Goal: Information Seeking & Learning: Learn about a topic

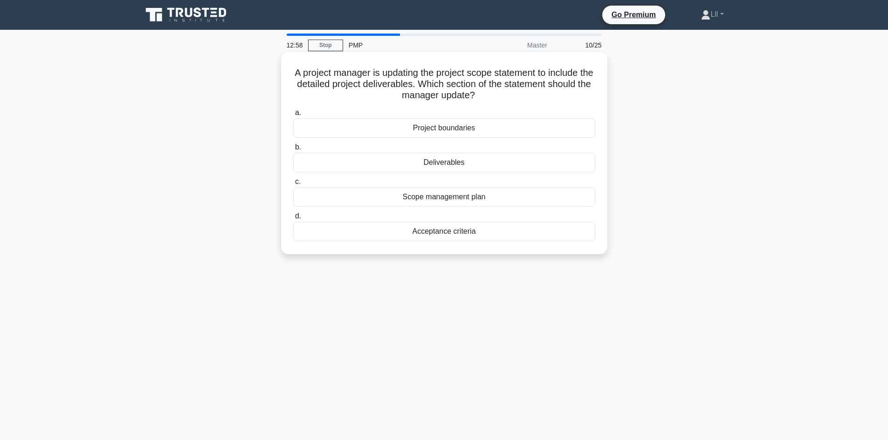
click at [443, 163] on div "Deliverables" at bounding box center [444, 163] width 302 height 20
click at [293, 151] on input "b. Deliverables" at bounding box center [293, 147] width 0 height 6
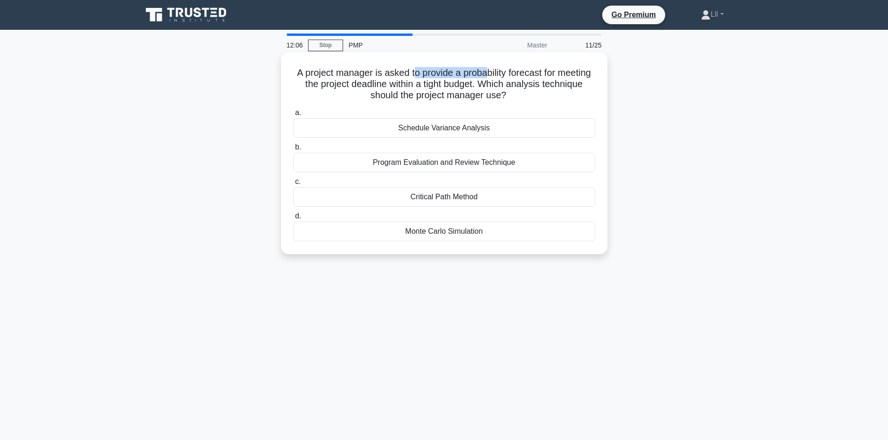
drag, startPoint x: 431, startPoint y: 75, endPoint x: 504, endPoint y: 72, distance: 73.3
click at [504, 72] on h5 "A project manager is asked to provide a probability forecast for meeting the pr…" at bounding box center [444, 84] width 304 height 34
click at [433, 82] on h5 "A project manager is asked to provide a probability forecast for meeting the pr…" at bounding box center [444, 84] width 304 height 34
drag, startPoint x: 449, startPoint y: 74, endPoint x: 554, endPoint y: 74, distance: 104.9
click at [554, 74] on h5 "A project manager is asked to provide a probability forecast for meeting the pr…" at bounding box center [444, 84] width 304 height 34
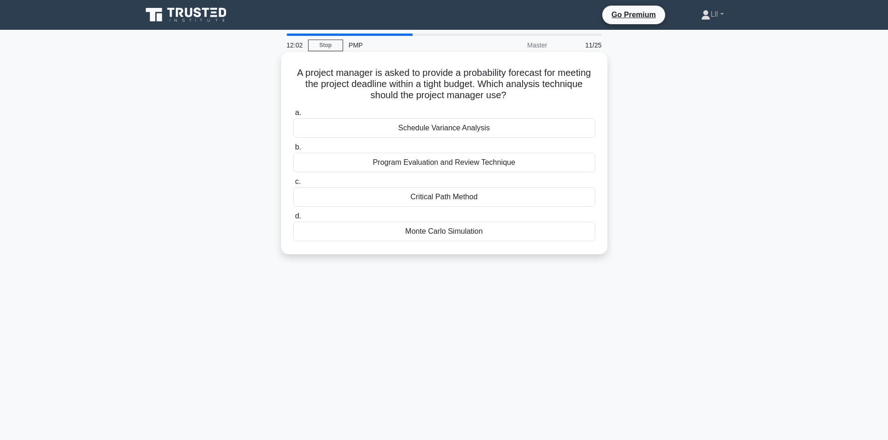
click at [549, 81] on h5 "A project manager is asked to provide a probability forecast for meeting the pr…" at bounding box center [444, 84] width 304 height 34
click at [420, 234] on div "Monte Carlo Simulation" at bounding box center [444, 232] width 302 height 20
click at [293, 220] on input "d. Monte Carlo Simulation" at bounding box center [293, 216] width 0 height 6
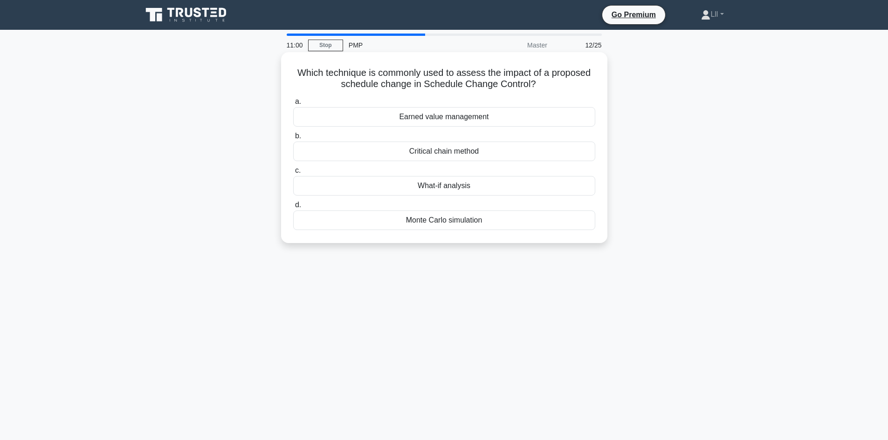
click at [445, 190] on div "What-if analysis" at bounding box center [444, 186] width 302 height 20
click at [293, 174] on input "c. What-if analysis" at bounding box center [293, 171] width 0 height 6
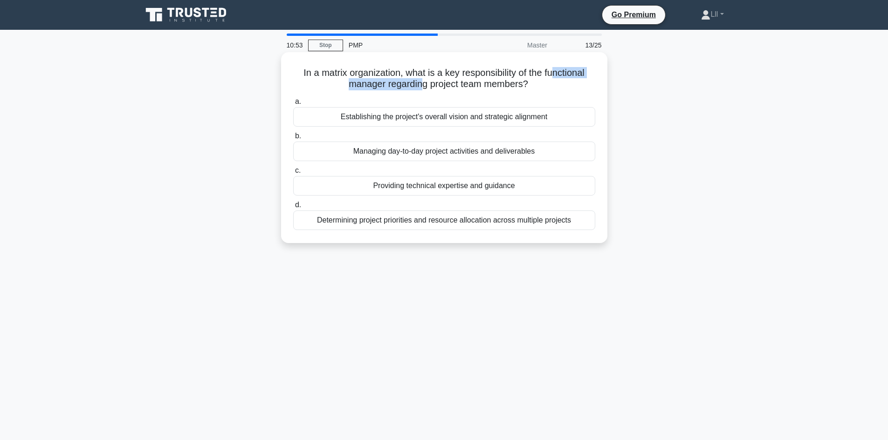
drag, startPoint x: 421, startPoint y: 88, endPoint x: 557, endPoint y: 76, distance: 136.2
click at [557, 76] on h5 "In a matrix organization, what is a key responsibility of the functional manage…" at bounding box center [444, 78] width 304 height 23
click at [545, 79] on h5 "In a matrix organization, what is a key responsibility of the functional manage…" at bounding box center [444, 78] width 304 height 23
click at [532, 82] on icon ".spinner_0XTQ{transform-origin:center;animation:spinner_y6GP .75s linear infini…" at bounding box center [533, 84] width 11 height 11
click at [460, 219] on div "Determining project priorities and resource allocation across multiple projects" at bounding box center [444, 221] width 302 height 20
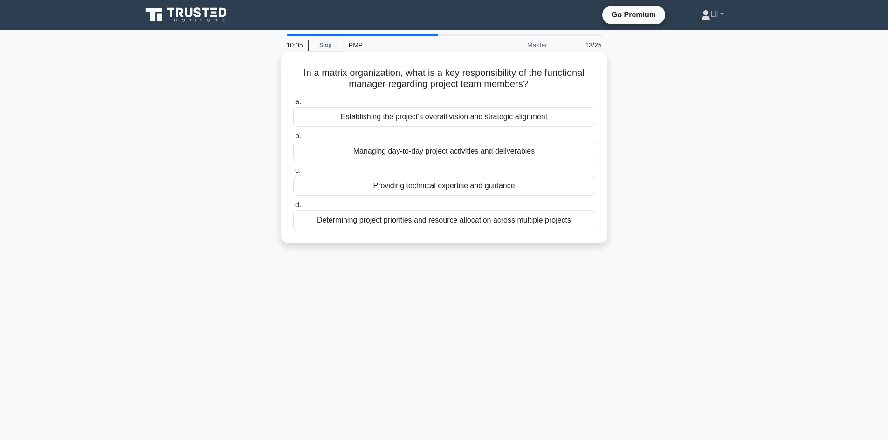
click at [293, 208] on input "d. Determining project priorities and resource allocation across multiple proje…" at bounding box center [293, 205] width 0 height 6
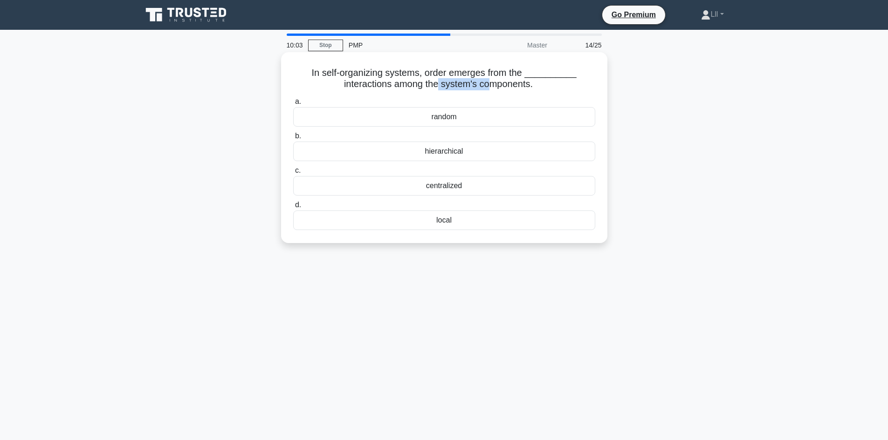
drag, startPoint x: 438, startPoint y: 81, endPoint x: 490, endPoint y: 80, distance: 52.2
click at [490, 80] on h5 "In self-organizing systems, order emerges from the __________ interactions amon…" at bounding box center [444, 78] width 304 height 23
click at [509, 76] on h5 "In self-organizing systems, order emerges from the __________ interactions amon…" at bounding box center [444, 78] width 304 height 23
click at [473, 121] on div "random" at bounding box center [444, 117] width 302 height 20
click at [293, 105] on input "a. random" at bounding box center [293, 102] width 0 height 6
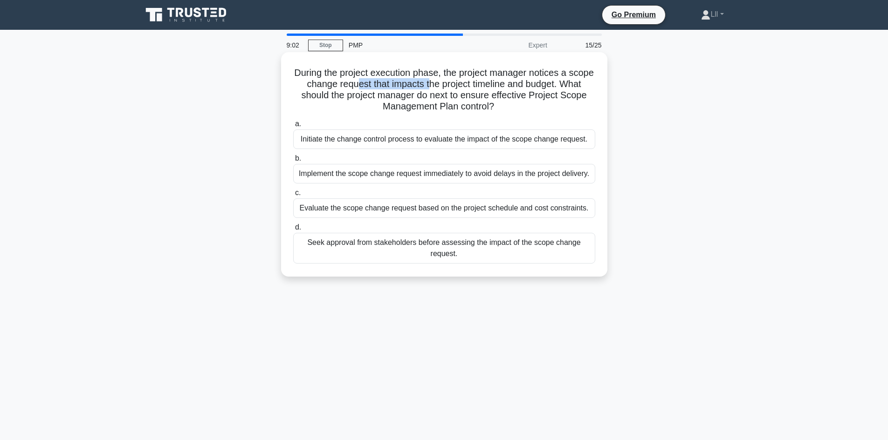
drag, startPoint x: 412, startPoint y: 82, endPoint x: 476, endPoint y: 81, distance: 64.3
click at [474, 81] on h5 "During the project execution phase, the project manager notices a scope change …" at bounding box center [444, 90] width 304 height 46
click at [479, 89] on h5 "During the project execution phase, the project manager notices a scope change …" at bounding box center [444, 90] width 304 height 46
drag, startPoint x: 490, startPoint y: 89, endPoint x: 548, endPoint y: 89, distance: 58.3
click at [546, 89] on h5 "During the project execution phase, the project manager notices a scope change …" at bounding box center [444, 90] width 304 height 46
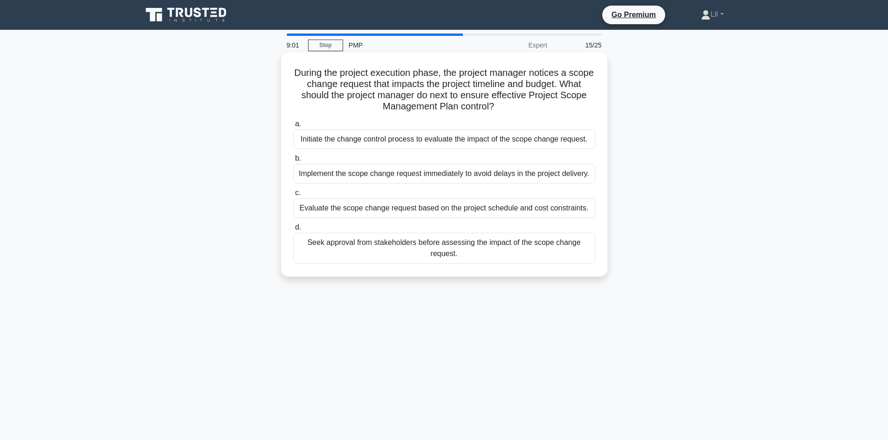
click at [557, 89] on h5 "During the project execution phase, the project manager notices a scope change …" at bounding box center [444, 90] width 304 height 46
drag, startPoint x: 456, startPoint y: 71, endPoint x: 498, endPoint y: 71, distance: 42.4
click at [498, 71] on h5 "During the project execution phase, the project manager notices a scope change …" at bounding box center [444, 90] width 304 height 46
click at [505, 81] on h5 "During the project execution phase, the project manager notices a scope change …" at bounding box center [444, 90] width 304 height 46
click at [447, 76] on h5 "During the project execution phase, the project manager notices a scope change …" at bounding box center [444, 90] width 304 height 46
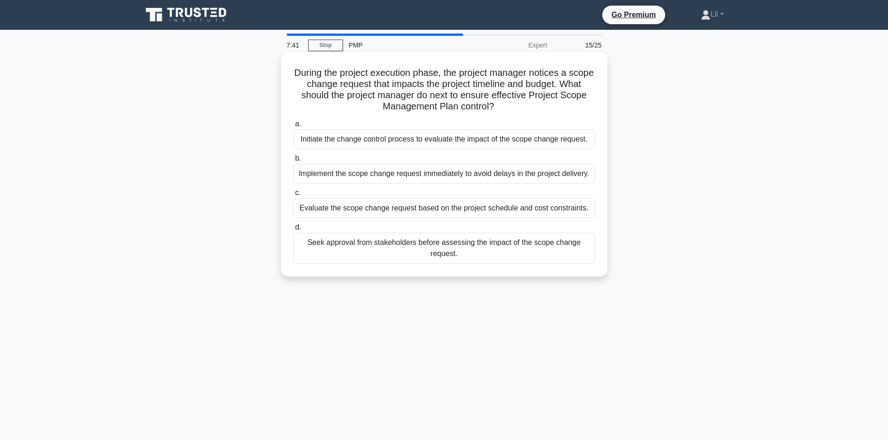
click at [464, 209] on div "Evaluate the scope change request based on the project schedule and cost constr…" at bounding box center [444, 209] width 302 height 20
click at [293, 196] on input "c. Evaluate the scope change request based on the project schedule and cost con…" at bounding box center [293, 193] width 0 height 6
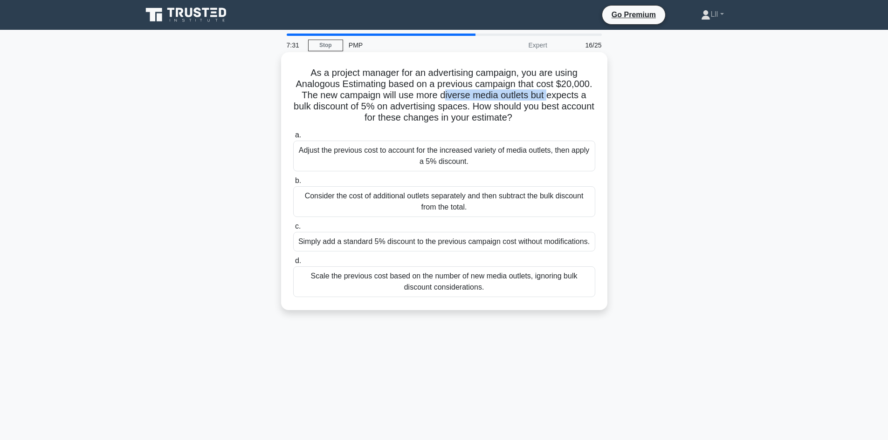
drag, startPoint x: 446, startPoint y: 97, endPoint x: 550, endPoint y: 95, distance: 104.9
click at [550, 95] on h5 "As a project manager for an advertising campaign, you are using Analogous Estim…" at bounding box center [444, 95] width 304 height 57
click at [570, 98] on h5 "As a project manager for an advertising campaign, you are using Analogous Estim…" at bounding box center [444, 95] width 304 height 57
click at [458, 165] on div "Adjust the previous cost to account for the increased variety of media outlets,…" at bounding box center [444, 156] width 302 height 31
click at [293, 138] on input "a. Adjust the previous cost to account for the increased variety of media outle…" at bounding box center [293, 135] width 0 height 6
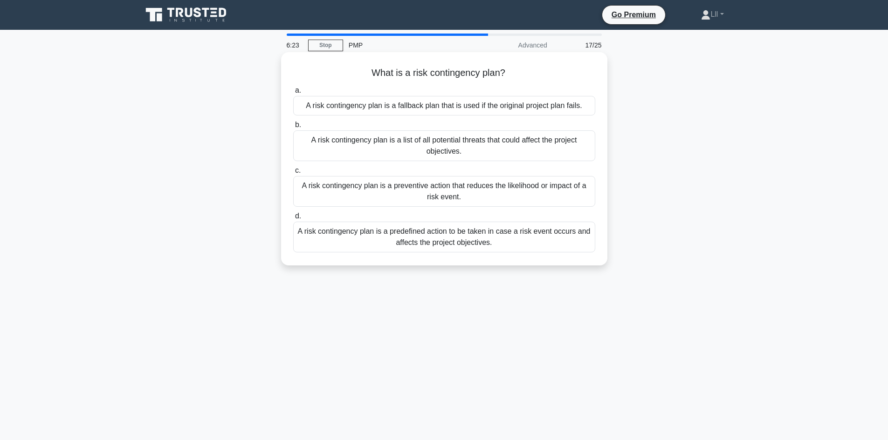
click at [467, 238] on div "A risk contingency plan is a predefined action to be taken in case a risk event…" at bounding box center [444, 237] width 302 height 31
click at [293, 220] on input "d. A risk contingency plan is a predefined action to be taken in case a risk ev…" at bounding box center [293, 216] width 0 height 6
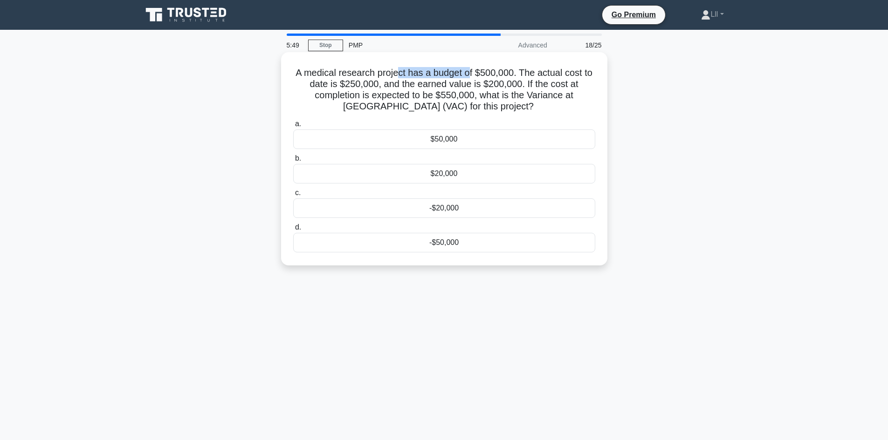
drag, startPoint x: 397, startPoint y: 72, endPoint x: 471, endPoint y: 73, distance: 74.1
click at [471, 73] on h5 "A medical research project has a budget of $500,000. The actual cost to date is…" at bounding box center [444, 90] width 304 height 46
click at [505, 77] on h5 "A medical research project has a budget of $500,000. The actual cost to date is…" at bounding box center [444, 90] width 304 height 46
click at [487, 75] on h5 "A medical research project has a budget of $500,000. The actual cost to date is…" at bounding box center [444, 90] width 304 height 46
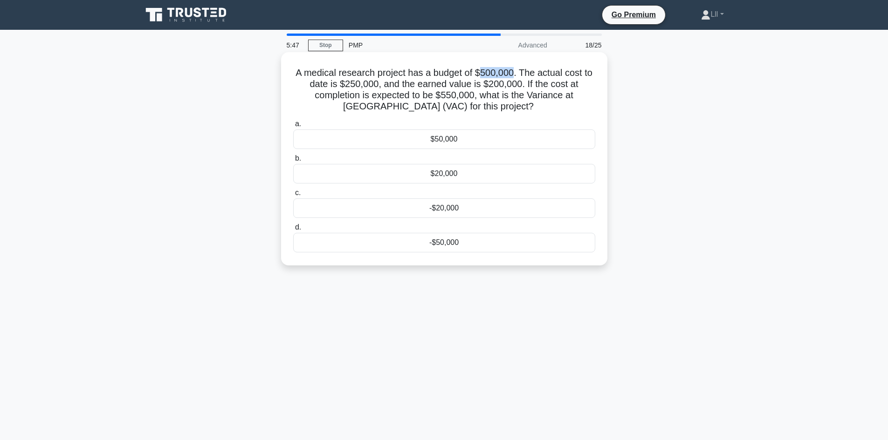
click at [487, 75] on h5 "A medical research project has a budget of $500,000. The actual cost to date is…" at bounding box center [444, 90] width 304 height 46
click at [332, 86] on h5 "A medical research project has a budget of $500,000. The actual cost to date is…" at bounding box center [444, 90] width 304 height 46
click at [352, 83] on h5 "A medical research project has a budget of $500,000. The actual cost to date is…" at bounding box center [444, 90] width 304 height 46
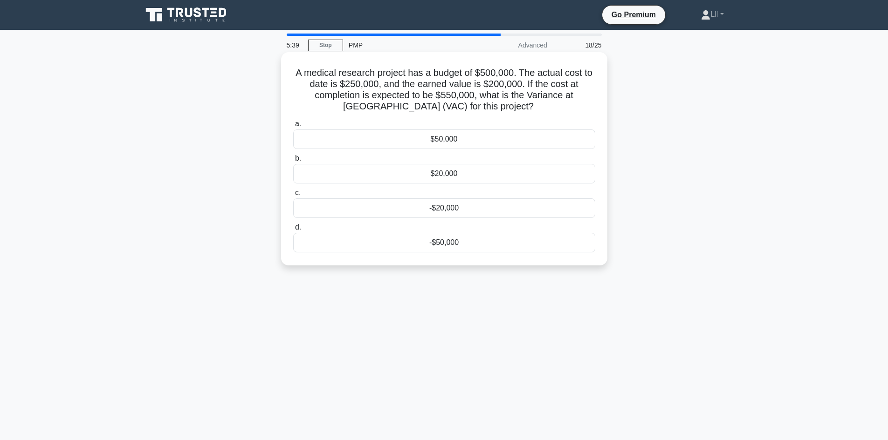
drag, startPoint x: 455, startPoint y: 81, endPoint x: 490, endPoint y: 81, distance: 35.0
click at [457, 81] on h5 "A medical research project has a budget of $500,000. The actual cost to date is…" at bounding box center [444, 90] width 304 height 46
click at [499, 83] on h5 "A medical research project has a budget of $500,000. The actual cost to date is…" at bounding box center [444, 90] width 304 height 46
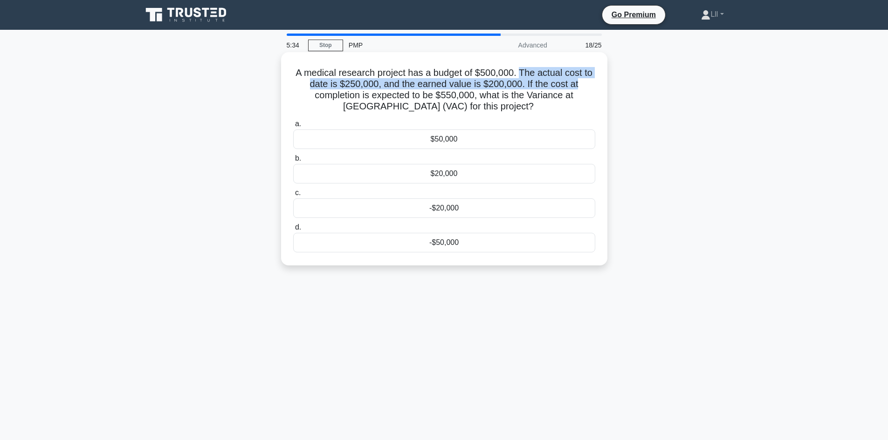
drag, startPoint x: 521, startPoint y: 73, endPoint x: 594, endPoint y: 82, distance: 73.3
click at [594, 82] on h5 "A medical research project has a budget of $500,000. The actual cost to date is…" at bounding box center [444, 90] width 304 height 46
click at [359, 83] on h5 "A medical research project has a budget of $500,000. The actual cost to date is…" at bounding box center [444, 90] width 304 height 46
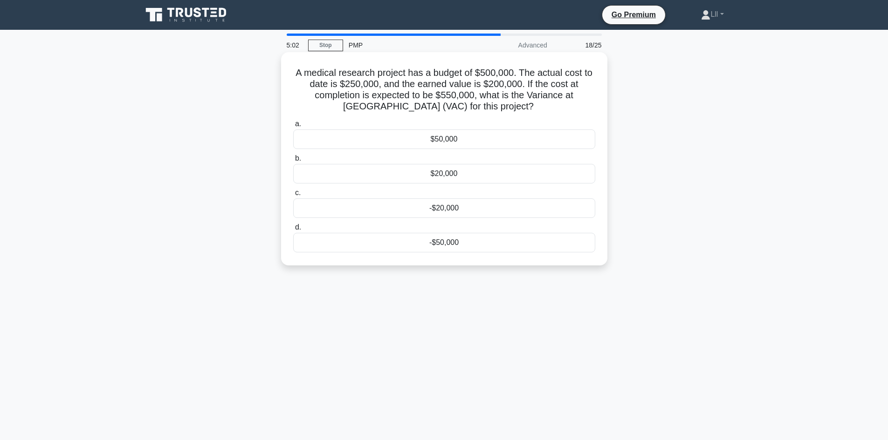
click at [469, 248] on div "-$50,000" at bounding box center [444, 243] width 302 height 20
click at [293, 231] on input "d. -$50,000" at bounding box center [293, 228] width 0 height 6
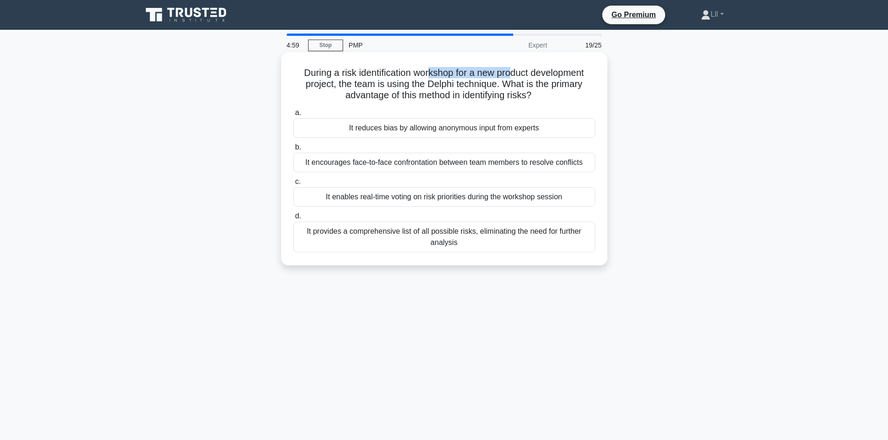
drag, startPoint x: 427, startPoint y: 72, endPoint x: 511, endPoint y: 73, distance: 83.9
click at [511, 73] on h5 "During a risk identification workshop for a new product development project, th…" at bounding box center [444, 84] width 304 height 34
click at [511, 76] on h5 "During a risk identification workshop for a new product development project, th…" at bounding box center [444, 84] width 304 height 34
drag, startPoint x: 362, startPoint y: 87, endPoint x: 422, endPoint y: 87, distance: 59.7
click at [422, 87] on h5 "During a risk identification workshop for a new product development project, th…" at bounding box center [444, 84] width 304 height 34
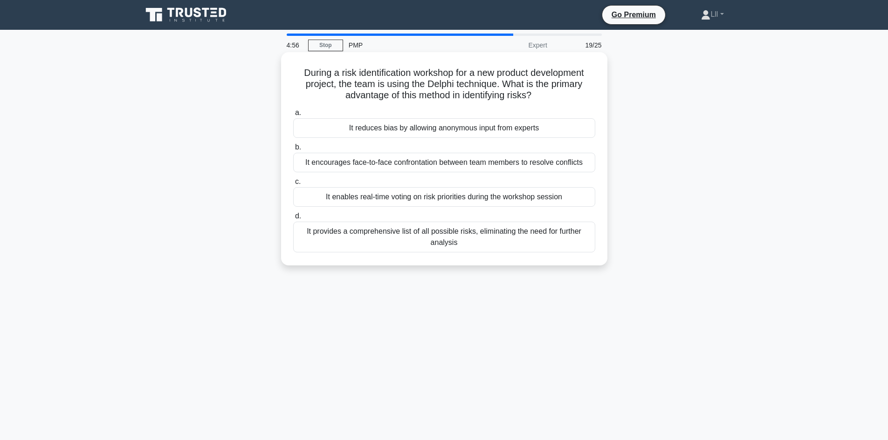
click at [535, 88] on h5 "During a risk identification workshop for a new product development project, th…" at bounding box center [444, 84] width 304 height 34
click at [454, 130] on div "It reduces bias by allowing anonymous input from experts" at bounding box center [444, 128] width 302 height 20
click at [293, 116] on input "a. It reduces bias by allowing anonymous input from experts" at bounding box center [293, 113] width 0 height 6
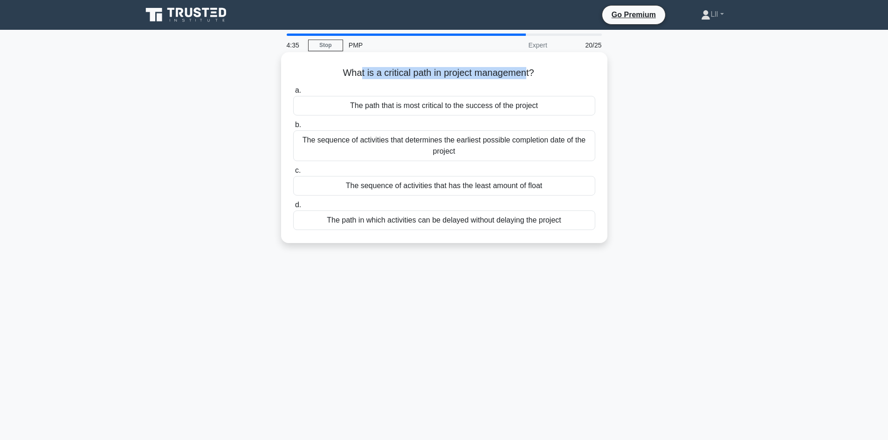
drag, startPoint x: 358, startPoint y: 76, endPoint x: 527, endPoint y: 77, distance: 169.7
click at [527, 77] on h5 "What is a critical path in project management? .spinner_0XTQ{transform-origin:c…" at bounding box center [444, 73] width 304 height 12
click at [524, 79] on h5 "What is a critical path in project management? .spinner_0XTQ{transform-origin:c…" at bounding box center [444, 73] width 304 height 12
click at [490, 183] on div "The sequence of activities that has the least amount of float" at bounding box center [444, 186] width 302 height 20
click at [293, 174] on input "c. The sequence of activities that has the least amount of float" at bounding box center [293, 171] width 0 height 6
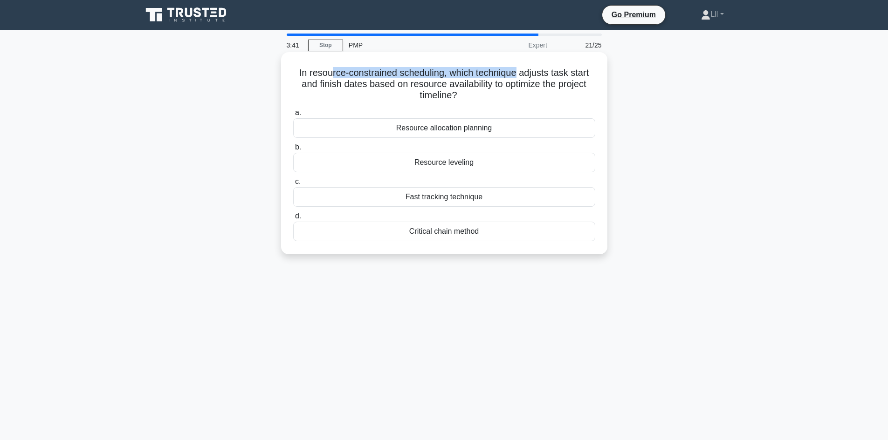
drag, startPoint x: 328, startPoint y: 78, endPoint x: 516, endPoint y: 76, distance: 187.9
click at [516, 76] on h5 "In resource-constrained scheduling, which technique adjusts task start and fini…" at bounding box center [444, 84] width 304 height 34
click at [505, 81] on h5 "In resource-constrained scheduling, which technique adjusts task start and fini…" at bounding box center [444, 84] width 304 height 34
drag, startPoint x: 378, startPoint y: 85, endPoint x: 584, endPoint y: 86, distance: 205.6
click at [584, 86] on h5 "In resource-constrained scheduling, which technique adjusts task start and fini…" at bounding box center [444, 84] width 304 height 34
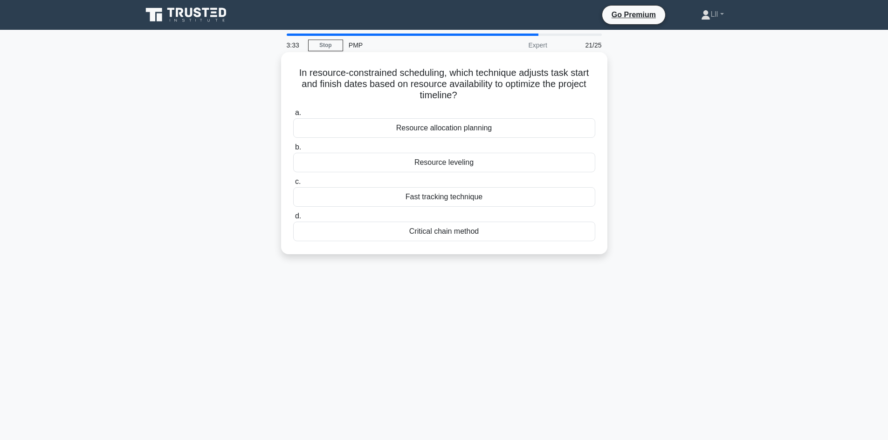
click at [583, 91] on h5 "In resource-constrained scheduling, which technique adjusts task start and fini…" at bounding box center [444, 84] width 304 height 34
click at [466, 165] on div "Resource leveling" at bounding box center [444, 163] width 302 height 20
click at [293, 151] on input "b. Resource leveling" at bounding box center [293, 147] width 0 height 6
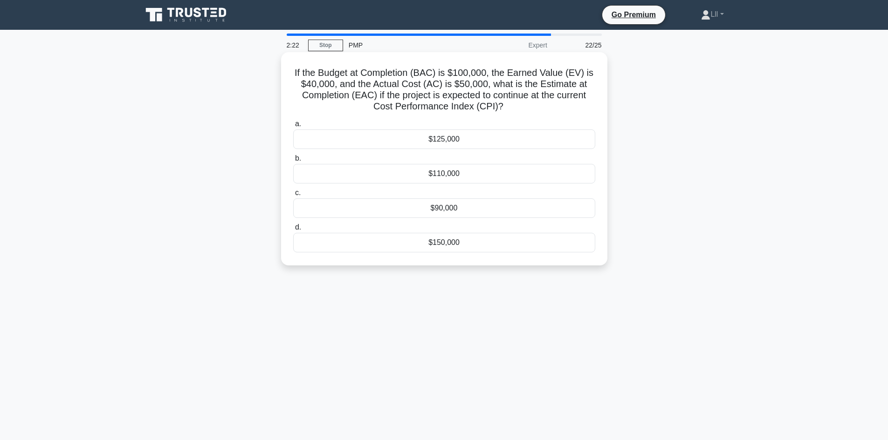
click at [454, 144] on div "$125,000" at bounding box center [444, 140] width 302 height 20
click at [293, 127] on input "a. $125,000" at bounding box center [293, 124] width 0 height 6
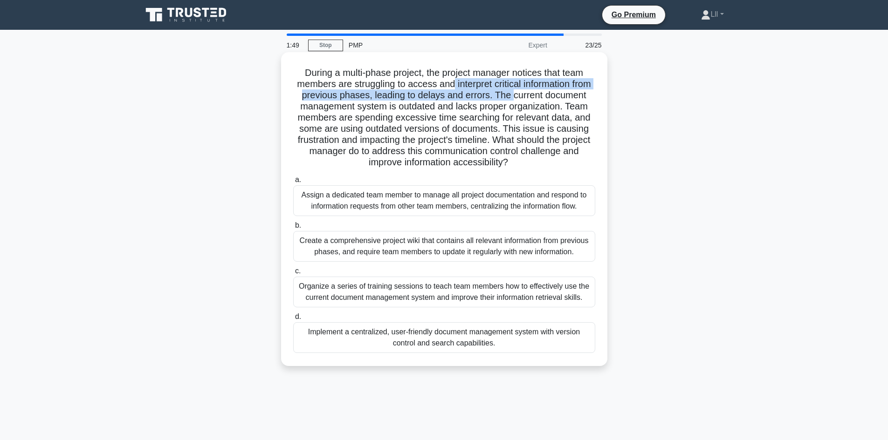
drag, startPoint x: 463, startPoint y: 88, endPoint x: 546, endPoint y: 94, distance: 82.8
click at [546, 94] on h5 "During a multi-phase project, the project manager notices that team members are…" at bounding box center [444, 118] width 304 height 102
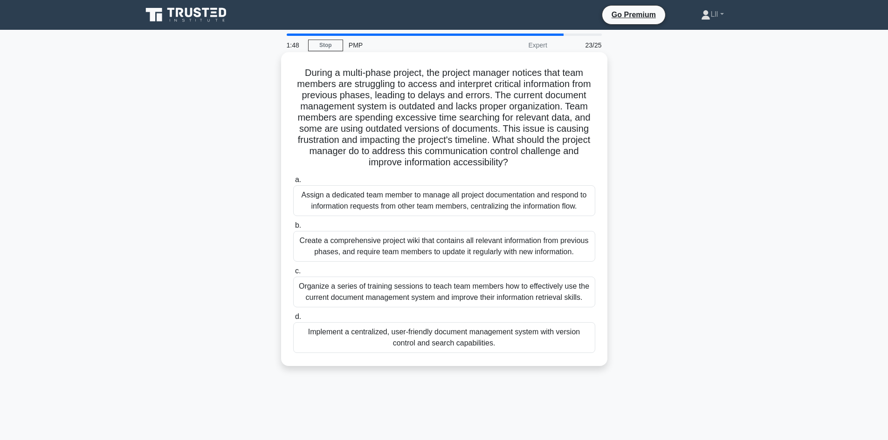
click at [550, 103] on h5 "During a multi-phase project, the project manager notices that team members are…" at bounding box center [444, 118] width 304 height 102
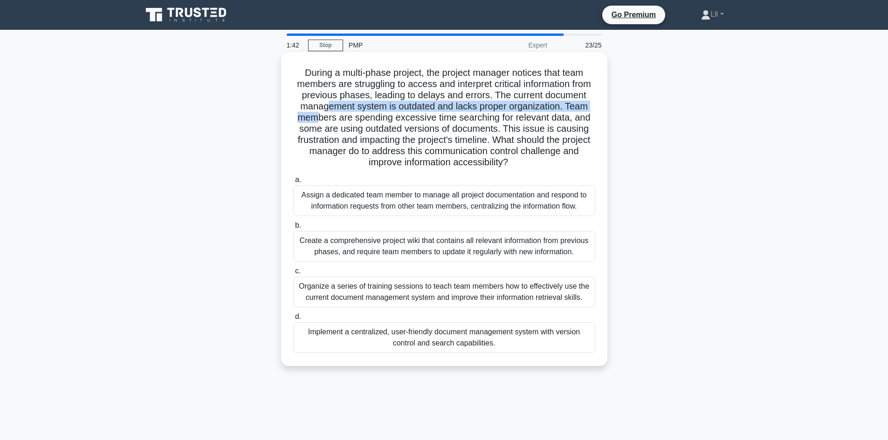
drag, startPoint x: 389, startPoint y: 102, endPoint x: 399, endPoint y: 120, distance: 20.2
click at [399, 120] on h5 "During a multi-phase project, the project manager notices that team members are…" at bounding box center [444, 118] width 304 height 102
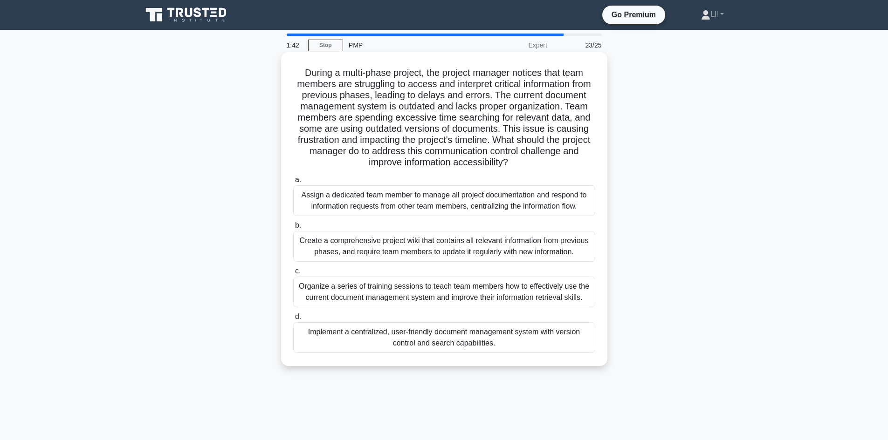
click at [396, 131] on h5 "During a multi-phase project, the project manager notices that team members are…" at bounding box center [444, 118] width 304 height 102
click at [588, 121] on h5 "During a multi-phase project, the project manager notices that team members are…" at bounding box center [444, 118] width 304 height 102
click at [524, 129] on h5 "During a multi-phase project, the project manager notices that team members are…" at bounding box center [444, 118] width 304 height 102
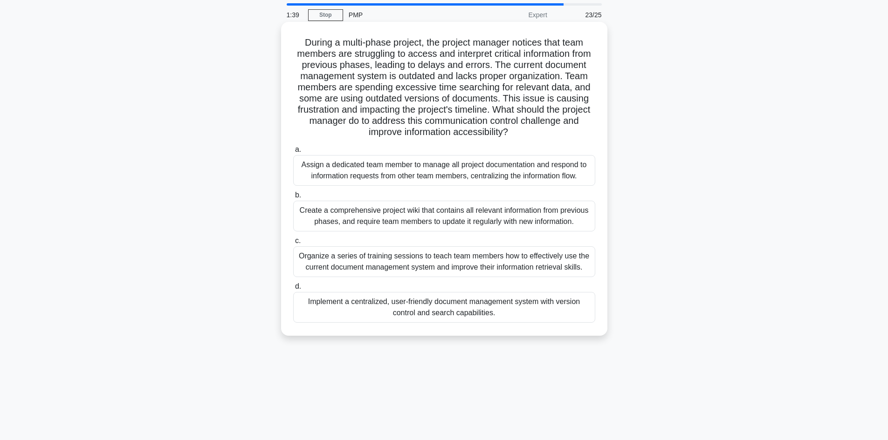
scroll to position [47, 0]
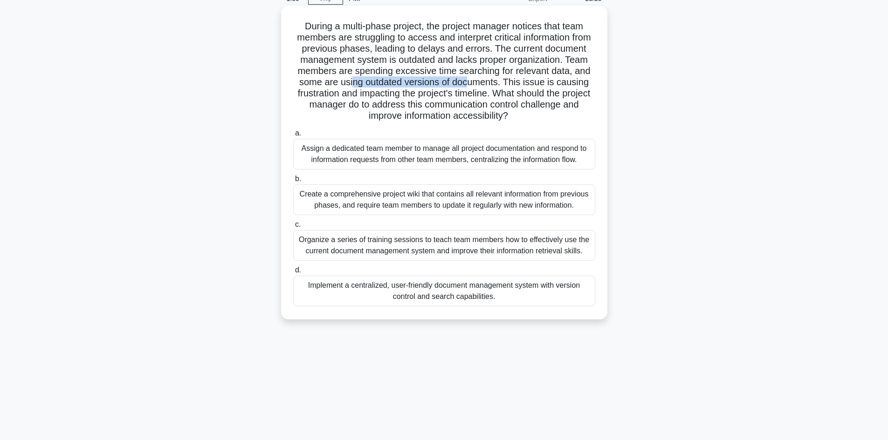
drag, startPoint x: 574, startPoint y: 86, endPoint x: 579, endPoint y: 88, distance: 5.6
click at [581, 86] on h5 "During a multi-phase project, the project manager notices that team members are…" at bounding box center [444, 72] width 304 height 102
click at [567, 93] on h5 "During a multi-phase project, the project manager notices that team members are…" at bounding box center [444, 72] width 304 height 102
drag, startPoint x: 333, startPoint y: 89, endPoint x: 498, endPoint y: 90, distance: 165.0
click at [498, 90] on h5 "During a multi-phase project, the project manager notices that team members are…" at bounding box center [444, 72] width 304 height 102
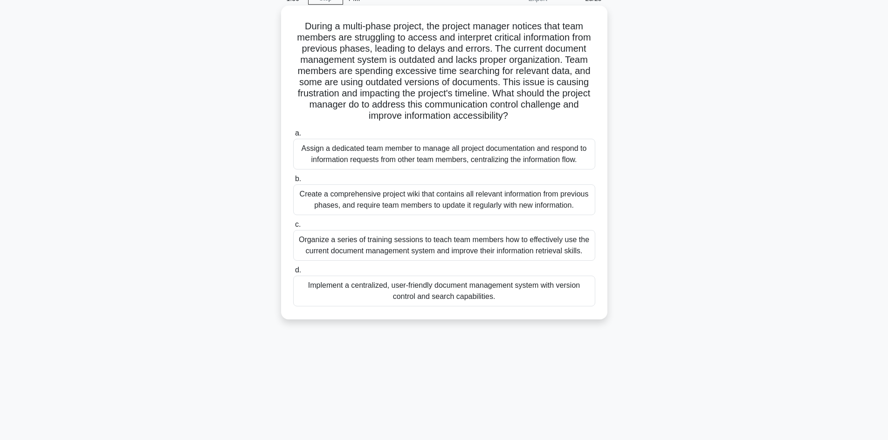
click at [506, 92] on h5 "During a multi-phase project, the project manager notices that team members are…" at bounding box center [444, 72] width 304 height 102
click at [564, 95] on h5 "During a multi-phase project, the project manager notices that team members are…" at bounding box center [444, 72] width 304 height 102
drag, startPoint x: 411, startPoint y: 108, endPoint x: 551, endPoint y: 108, distance: 140.3
click at [551, 108] on h5 "During a multi-phase project, the project manager notices that team members are…" at bounding box center [444, 72] width 304 height 102
click at [590, 109] on h5 "During a multi-phase project, the project manager notices that team members are…" at bounding box center [444, 72] width 304 height 102
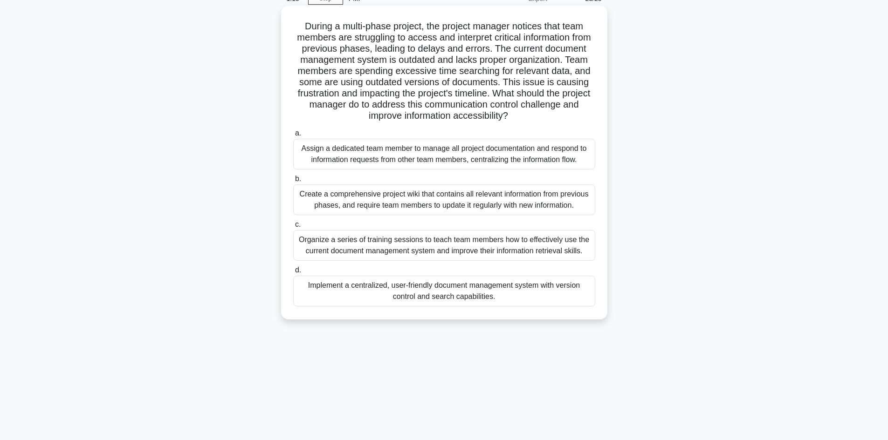
click at [478, 291] on div "Implement a centralized, user-friendly document management system with version …" at bounding box center [444, 291] width 302 height 31
click at [293, 274] on input "d. Implement a centralized, user-friendly document management system with versi…" at bounding box center [293, 271] width 0 height 6
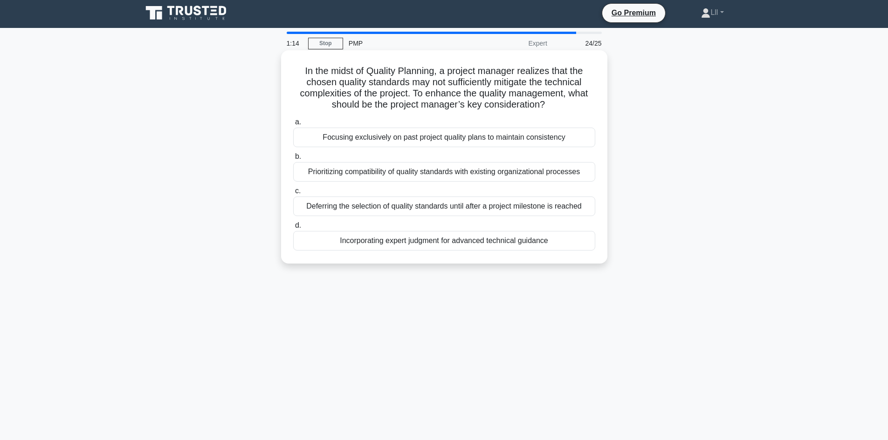
scroll to position [0, 0]
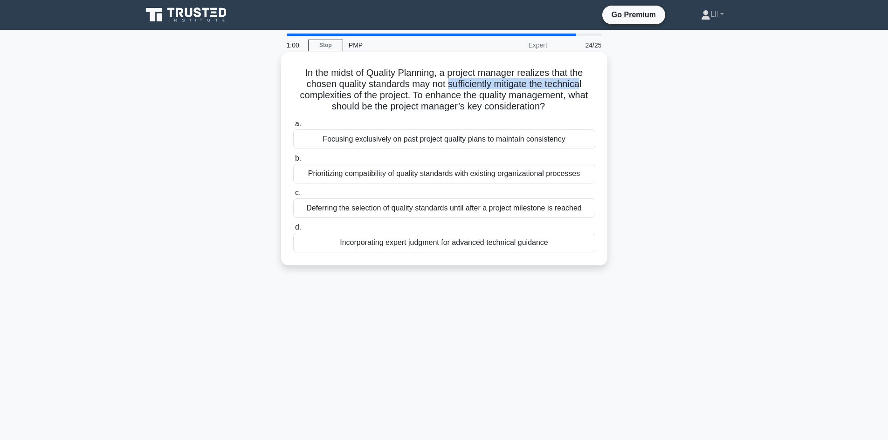
drag, startPoint x: 447, startPoint y: 87, endPoint x: 582, endPoint y: 87, distance: 135.2
click at [582, 87] on h5 "In the midst of Quality Planning, a project manager realizes that the chosen qu…" at bounding box center [444, 90] width 304 height 46
click at [585, 104] on h5 "In the midst of Quality Planning, a project manager realizes that the chosen qu…" at bounding box center [444, 90] width 304 height 46
click at [463, 83] on h5 "In the midst of Quality Planning, a project manager realizes that the chosen qu…" at bounding box center [444, 90] width 304 height 46
drag, startPoint x: 451, startPoint y: 83, endPoint x: 548, endPoint y: 91, distance: 97.3
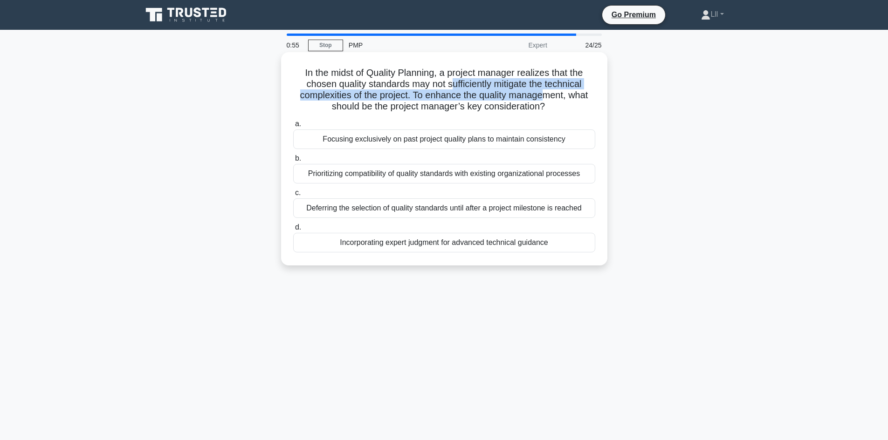
click at [548, 91] on h5 "In the midst of Quality Planning, a project manager realizes that the chosen qu…" at bounding box center [444, 90] width 304 height 46
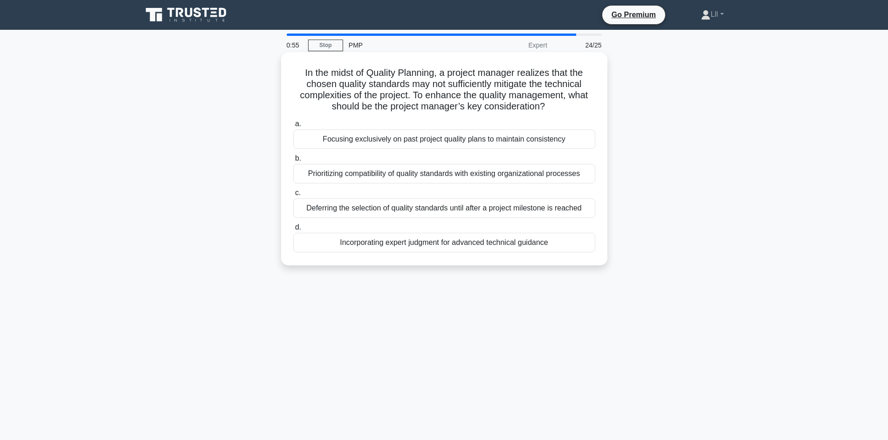
click at [553, 103] on icon ".spinner_0XTQ{transform-origin:center;animation:spinner_y6GP .75s linear infini…" at bounding box center [550, 107] width 11 height 11
drag, startPoint x: 422, startPoint y: 99, endPoint x: 488, endPoint y: 99, distance: 66.7
click at [488, 99] on h5 "In the midst of Quality Planning, a project manager realizes that the chosen qu…" at bounding box center [444, 90] width 304 height 46
click at [528, 88] on h5 "In the midst of Quality Planning, a project manager realizes that the chosen qu…" at bounding box center [444, 90] width 304 height 46
drag, startPoint x: 491, startPoint y: 97, endPoint x: 572, endPoint y: 97, distance: 81.6
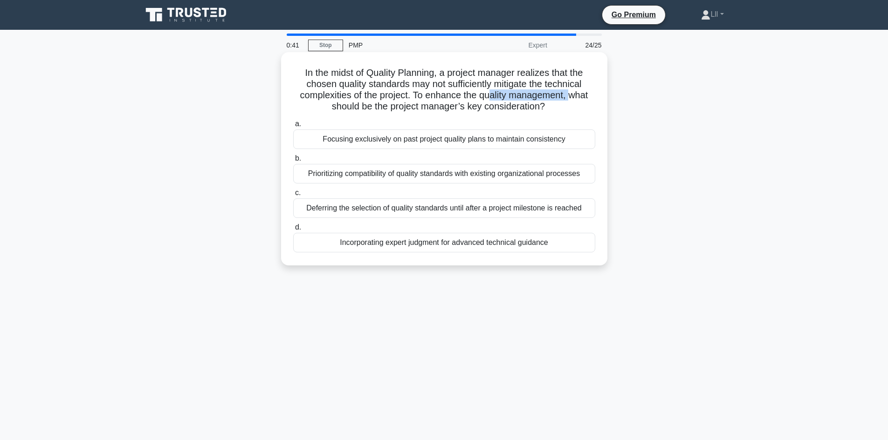
click at [572, 97] on h5 "In the midst of Quality Planning, a project manager realizes that the chosen qu…" at bounding box center [444, 90] width 304 height 46
click at [596, 112] on h5 "In the midst of Quality Planning, a project manager realizes that the chosen qu…" at bounding box center [444, 90] width 304 height 46
click at [467, 172] on div "Prioritizing compatibility of quality standards with existing organizational pr…" at bounding box center [444, 174] width 302 height 20
click at [293, 162] on input "b. Prioritizing compatibility of quality standards with existing organizational…" at bounding box center [293, 159] width 0 height 6
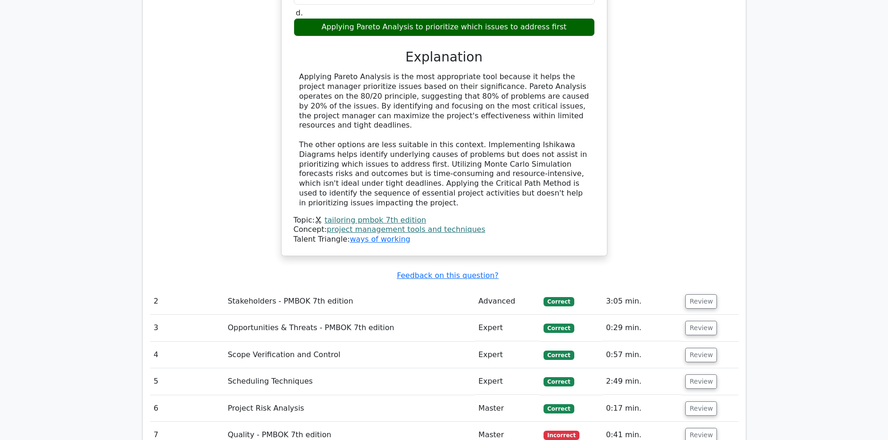
scroll to position [1305, 0]
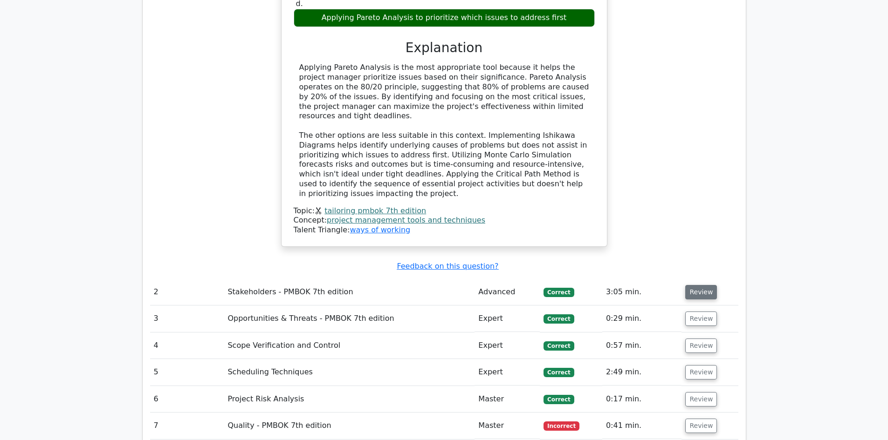
click at [704, 285] on button "Review" at bounding box center [701, 292] width 32 height 14
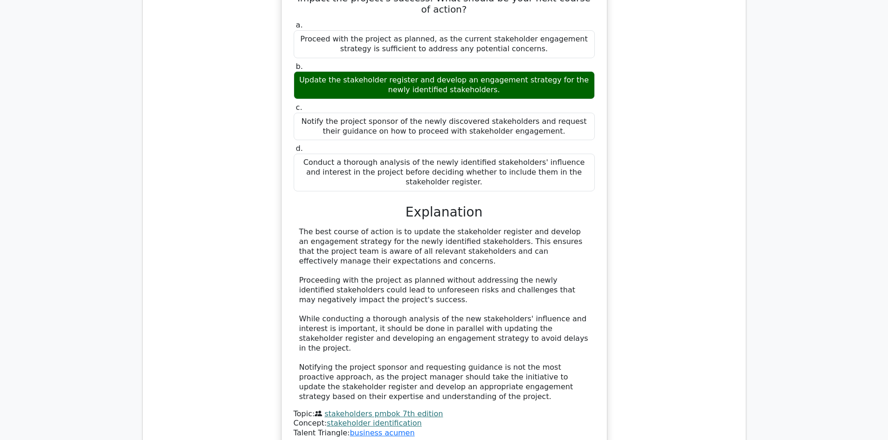
scroll to position [1771, 0]
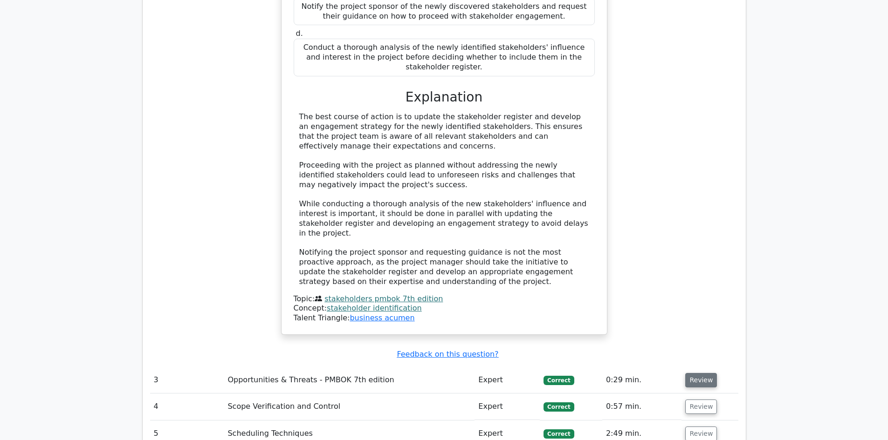
click at [695, 373] on button "Review" at bounding box center [701, 380] width 32 height 14
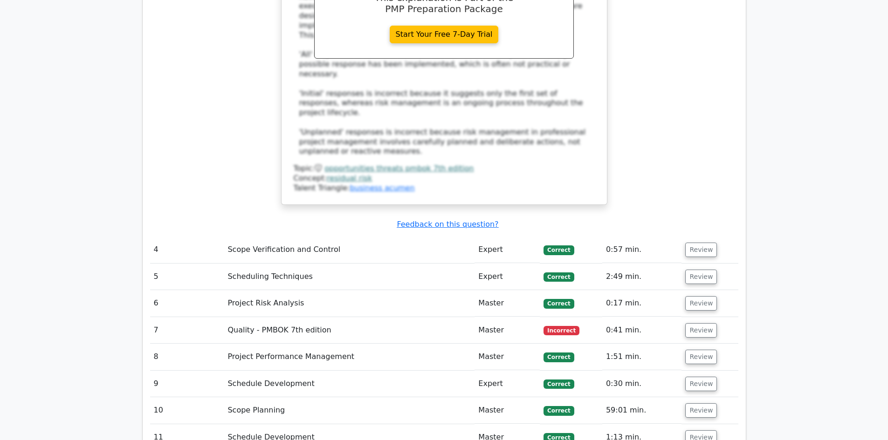
scroll to position [2424, 0]
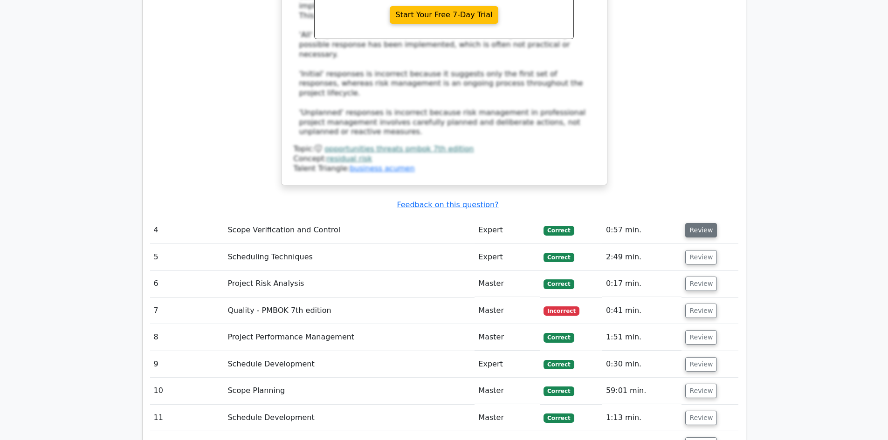
click at [695, 223] on button "Review" at bounding box center [701, 230] width 32 height 14
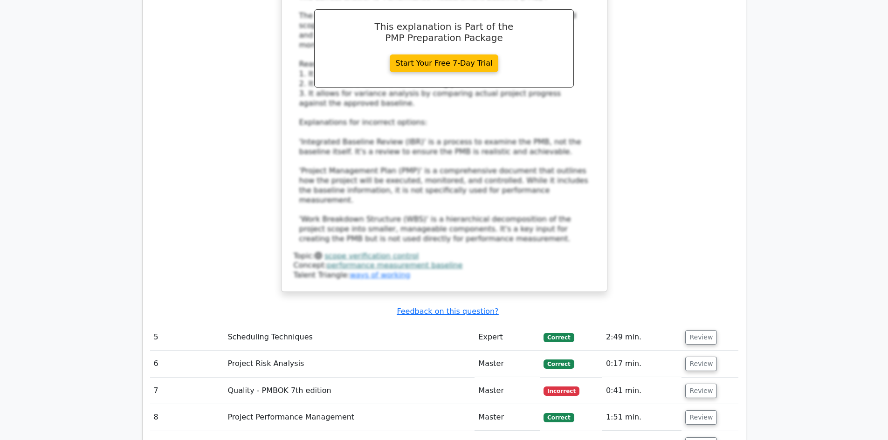
scroll to position [2890, 0]
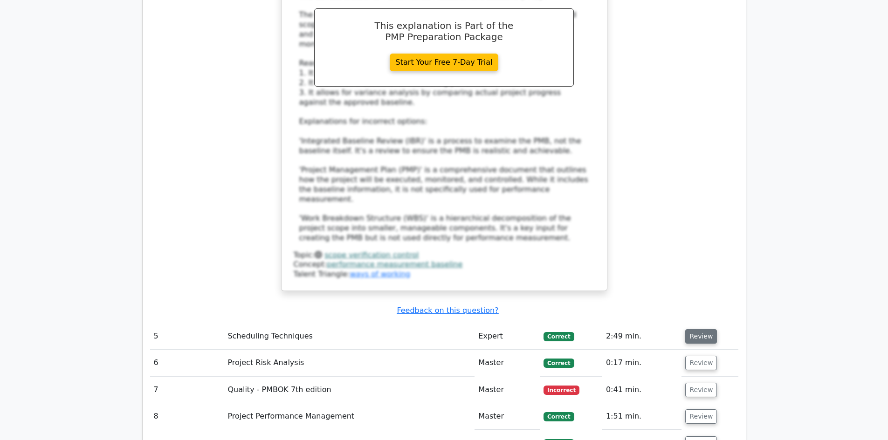
click at [698, 330] on button "Review" at bounding box center [701, 337] width 32 height 14
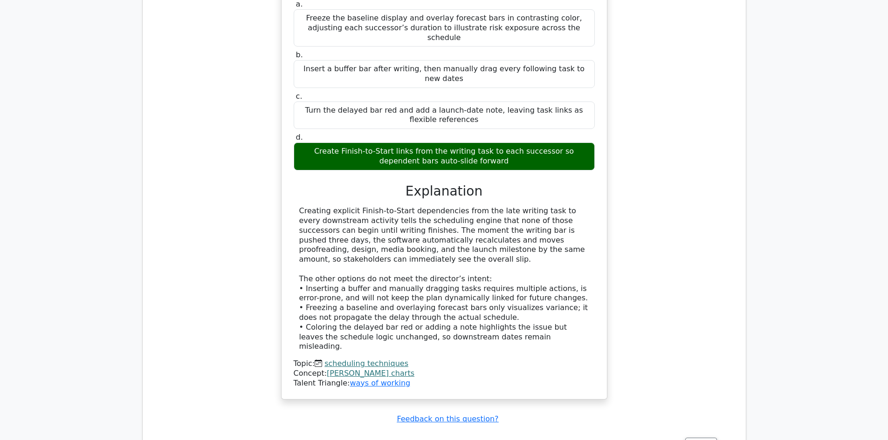
scroll to position [3356, 0]
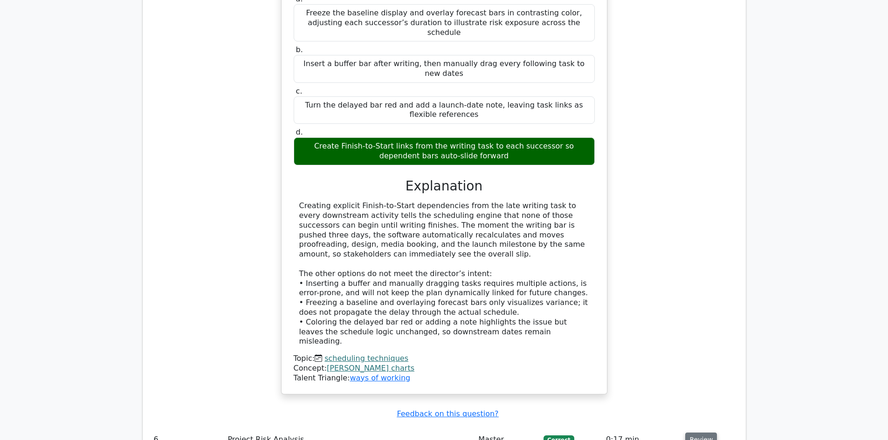
click at [701, 433] on button "Review" at bounding box center [701, 440] width 32 height 14
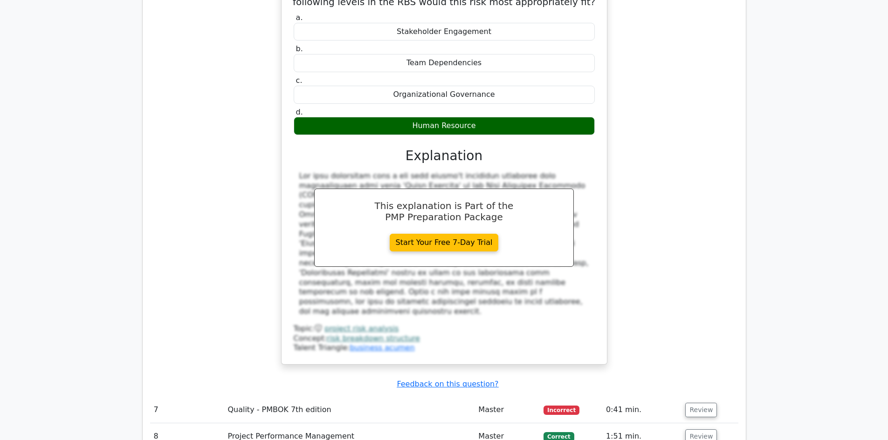
scroll to position [3869, 0]
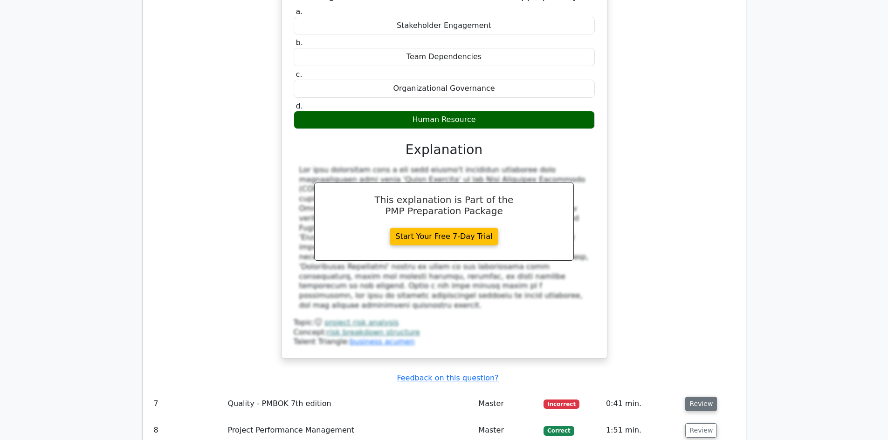
click at [706, 397] on button "Review" at bounding box center [701, 404] width 32 height 14
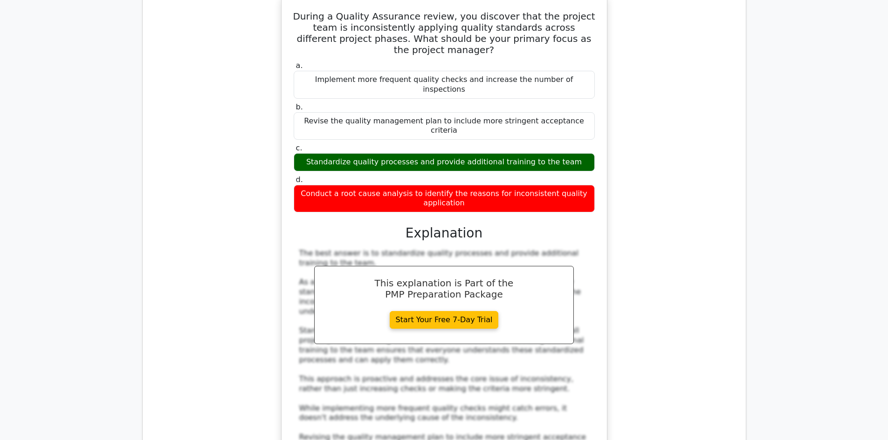
scroll to position [4382, 0]
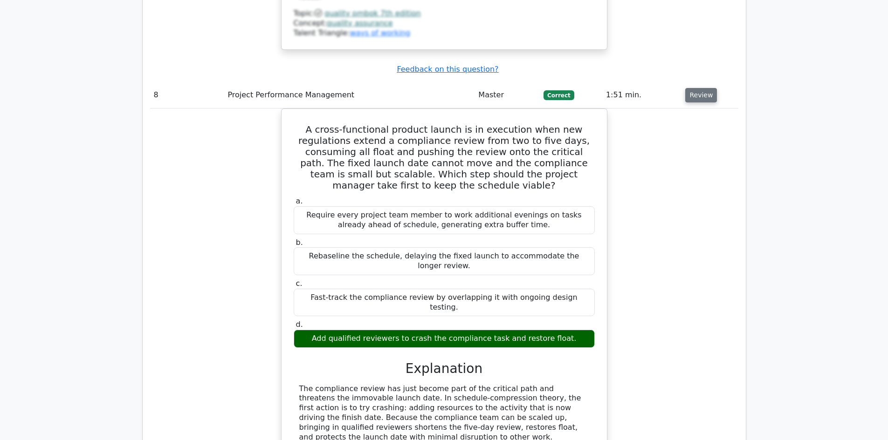
scroll to position [4801, 0]
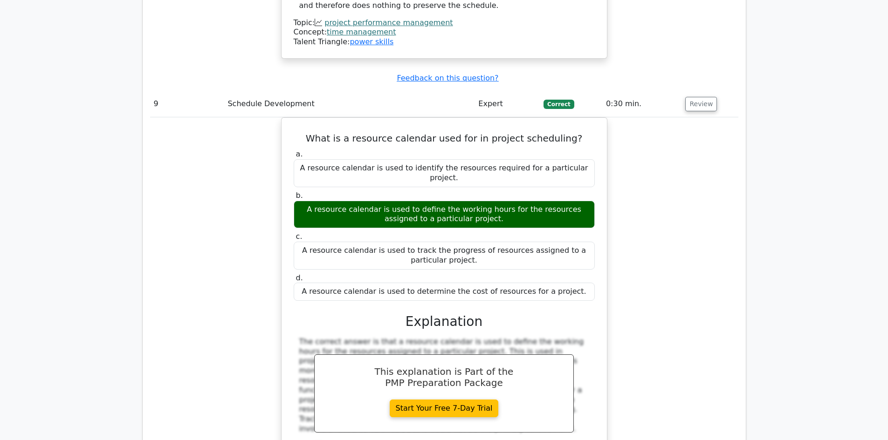
scroll to position [5360, 0]
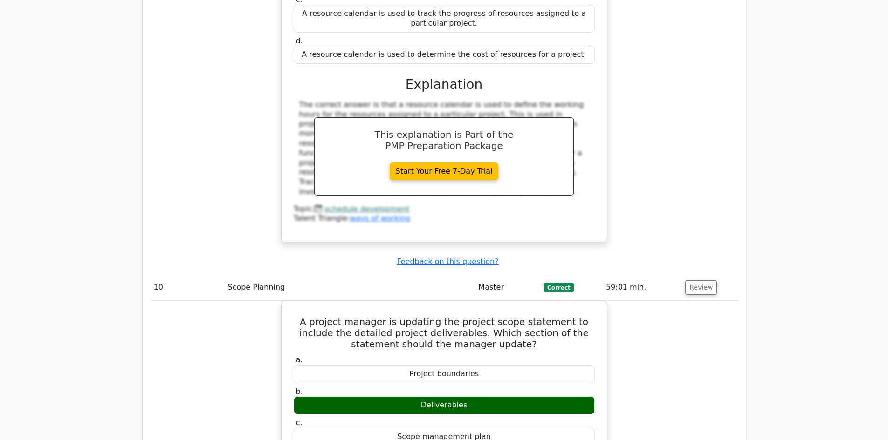
scroll to position [5593, 0]
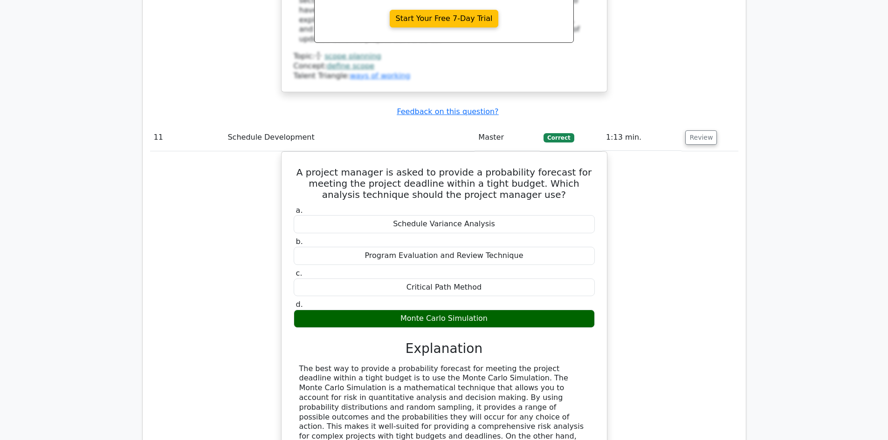
scroll to position [6106, 0]
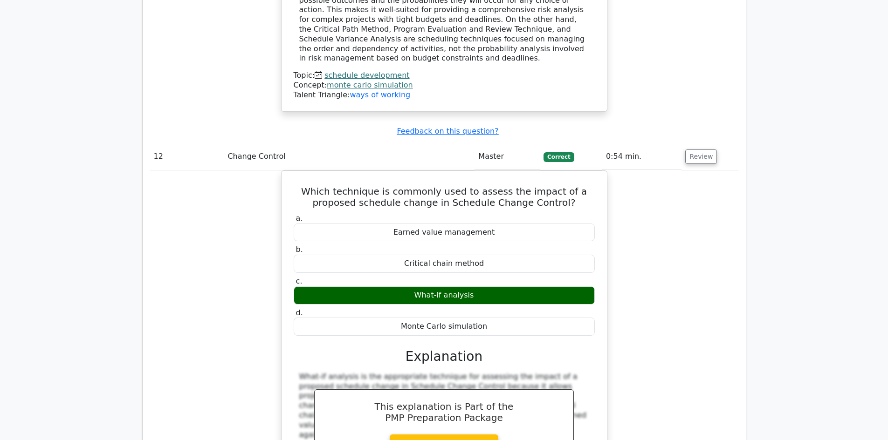
scroll to position [6526, 0]
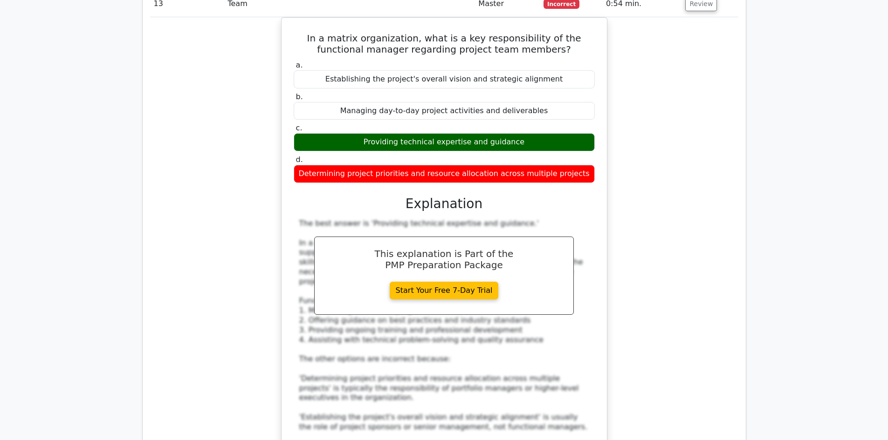
scroll to position [7085, 0]
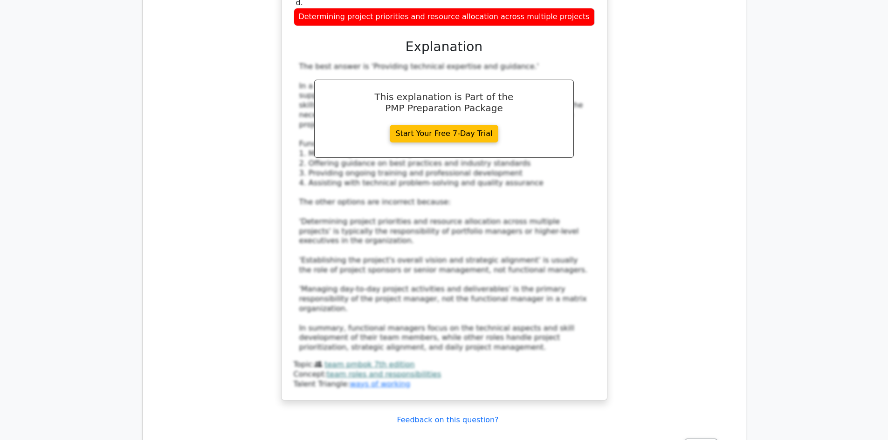
scroll to position [7271, 0]
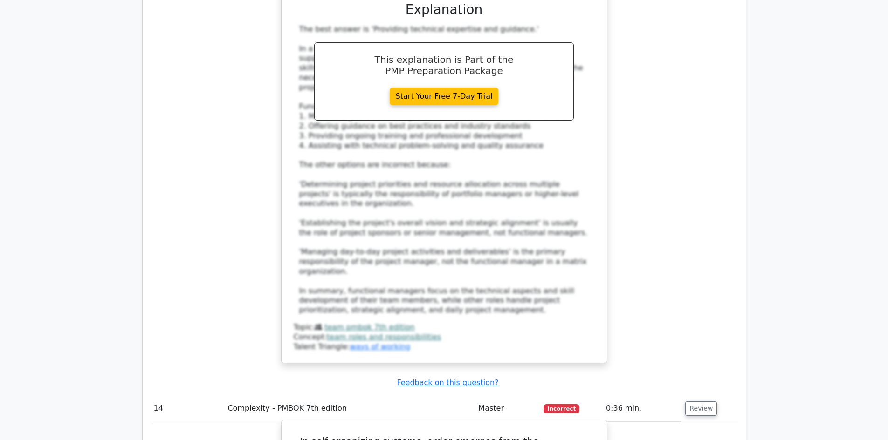
drag, startPoint x: 358, startPoint y: 270, endPoint x: 459, endPoint y: 273, distance: 100.7
drag, startPoint x: 459, startPoint y: 273, endPoint x: 585, endPoint y: 273, distance: 125.4
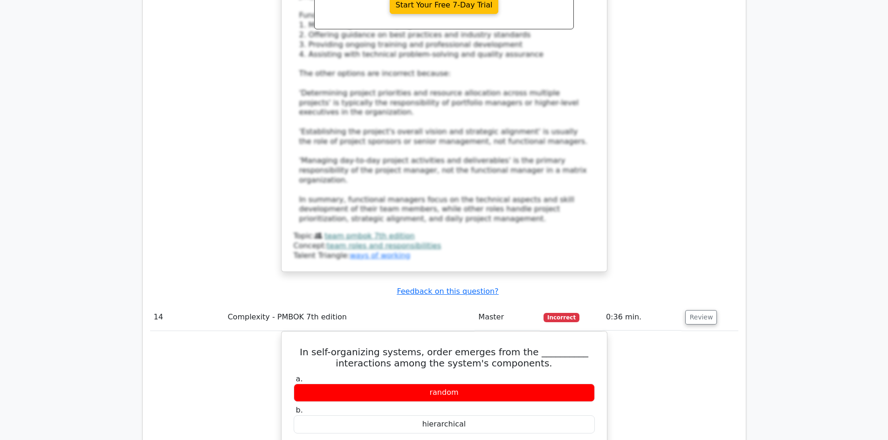
scroll to position [7505, 0]
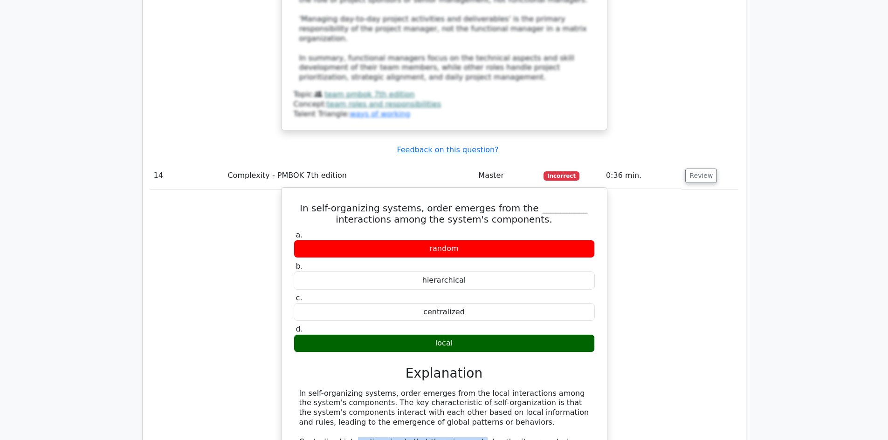
drag, startPoint x: 402, startPoint y: 80, endPoint x: 546, endPoint y: 80, distance: 143.6
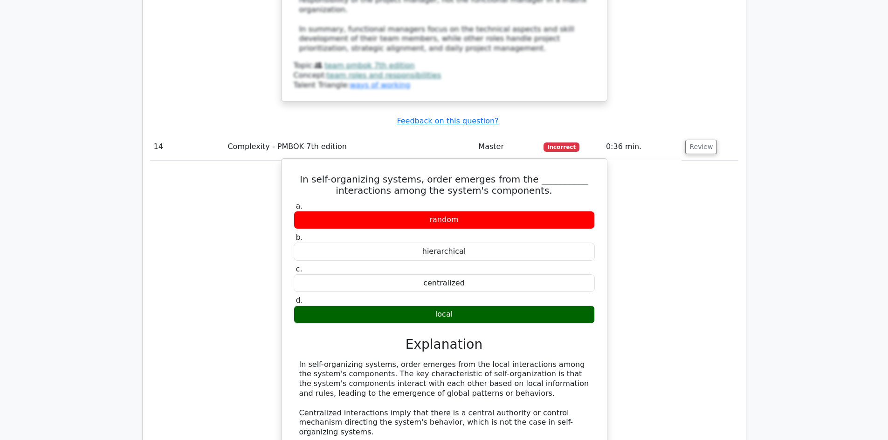
scroll to position [7598, 0]
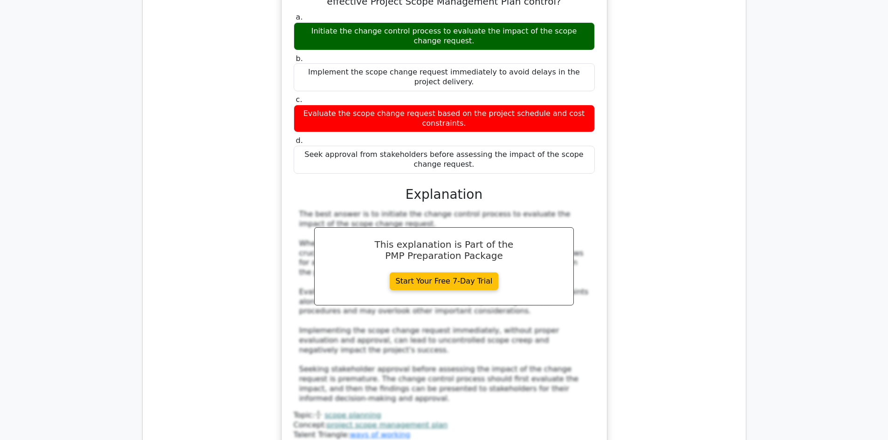
scroll to position [8204, 0]
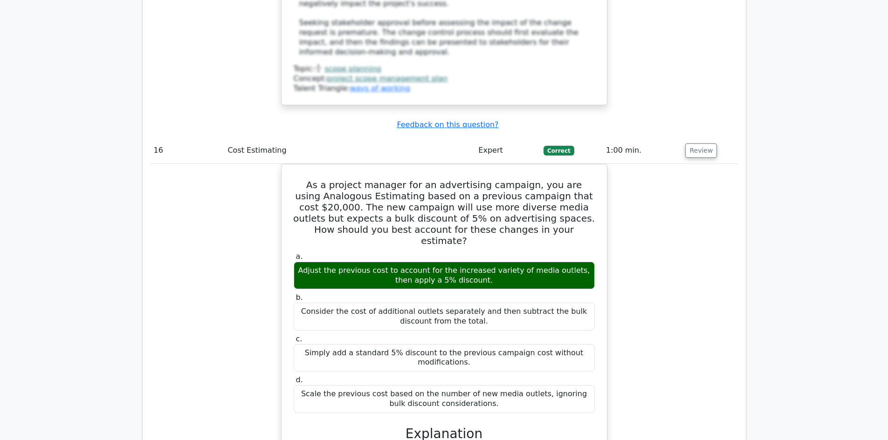
scroll to position [8623, 0]
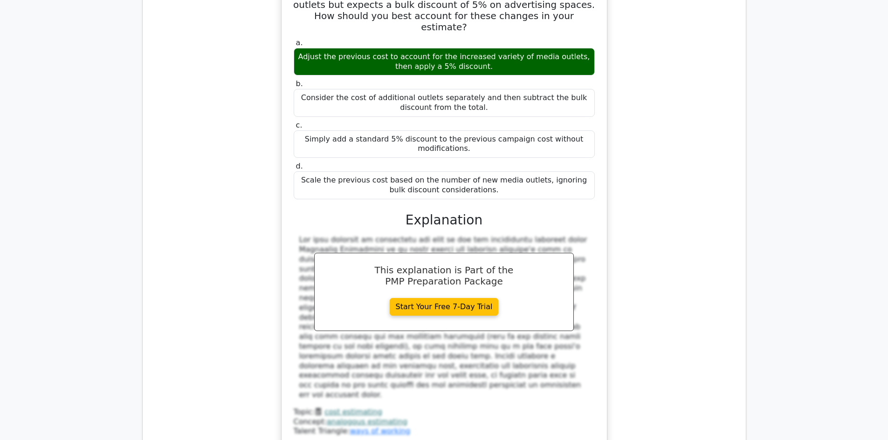
scroll to position [8763, 0]
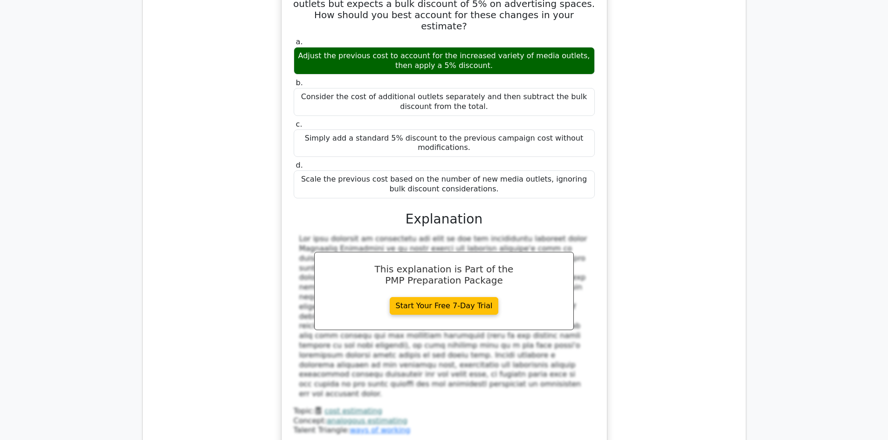
drag, startPoint x: 440, startPoint y: 232, endPoint x: 537, endPoint y: 217, distance: 98.1
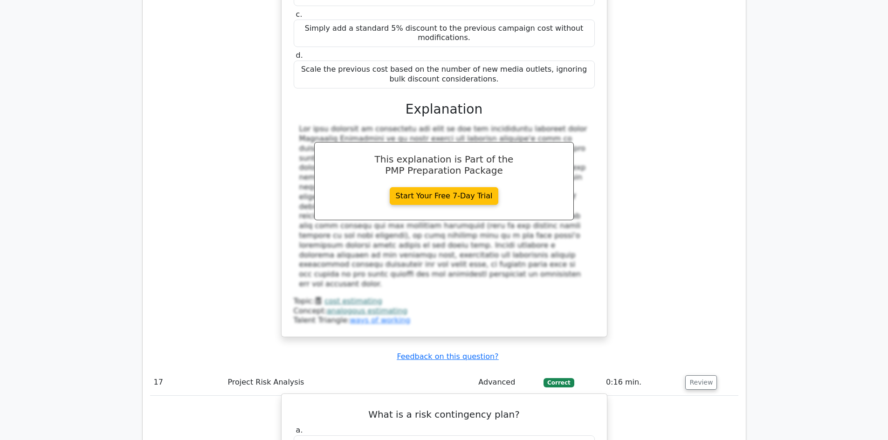
scroll to position [9043, 0]
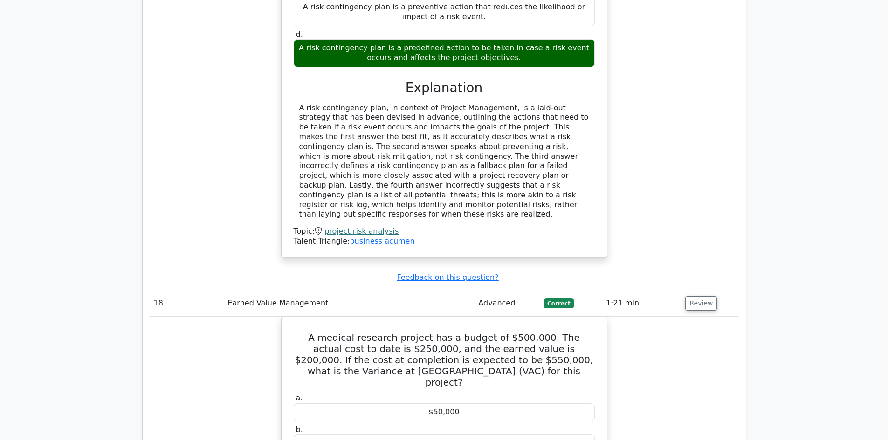
scroll to position [9369, 0]
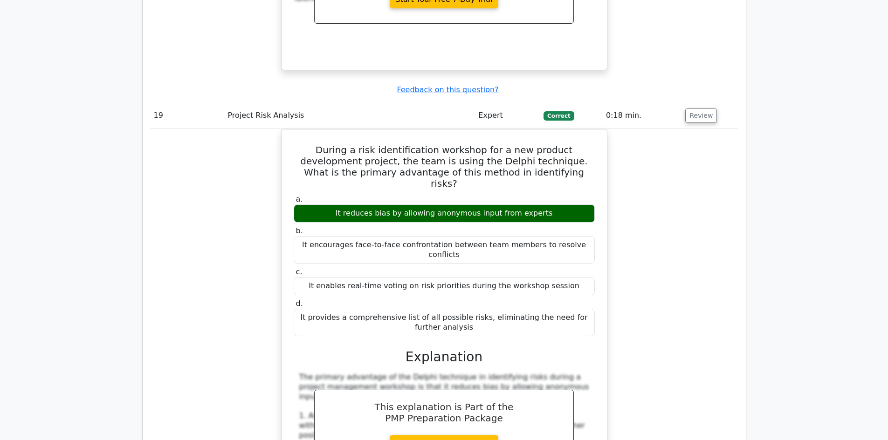
scroll to position [10022, 0]
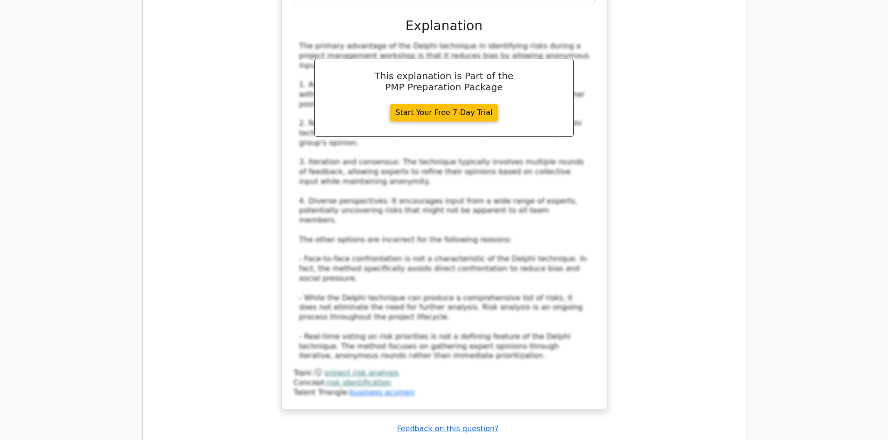
scroll to position [10394, 0]
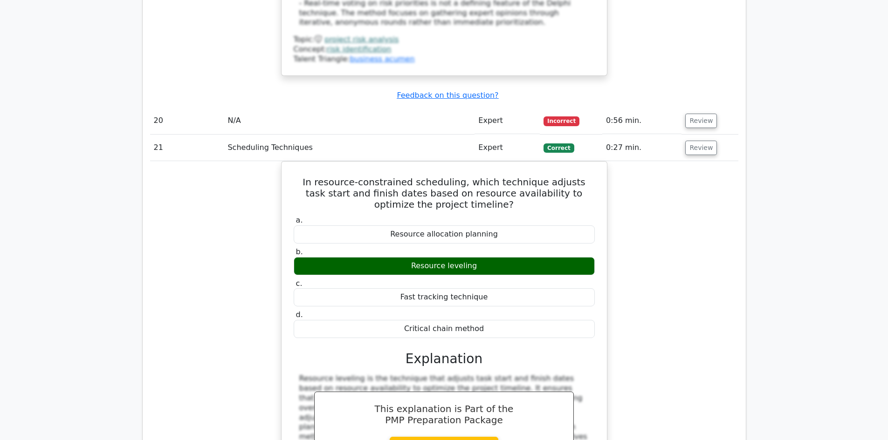
scroll to position [10861, 0]
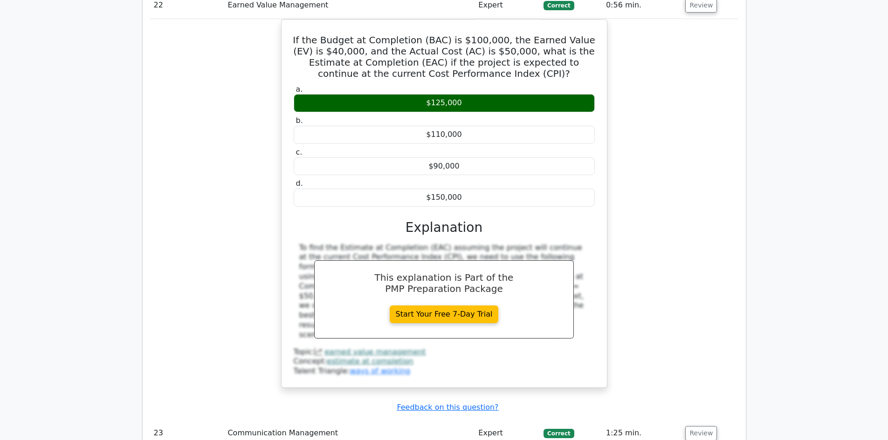
scroll to position [11327, 0]
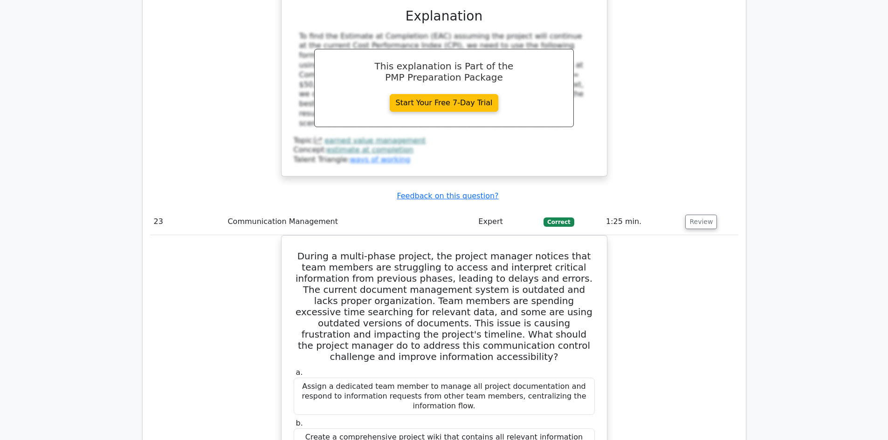
scroll to position [11467, 0]
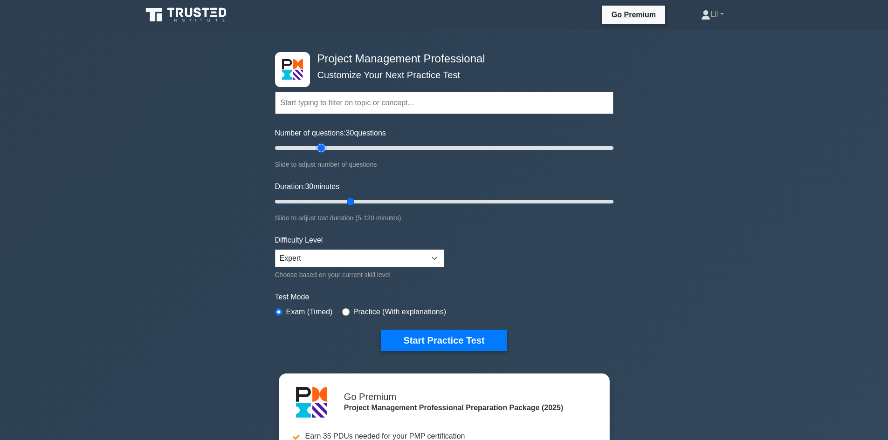
type input "25"
click at [313, 150] on input "Number of questions: 25 questions" at bounding box center [444, 148] width 338 height 11
